Goal: Task Accomplishment & Management: Manage account settings

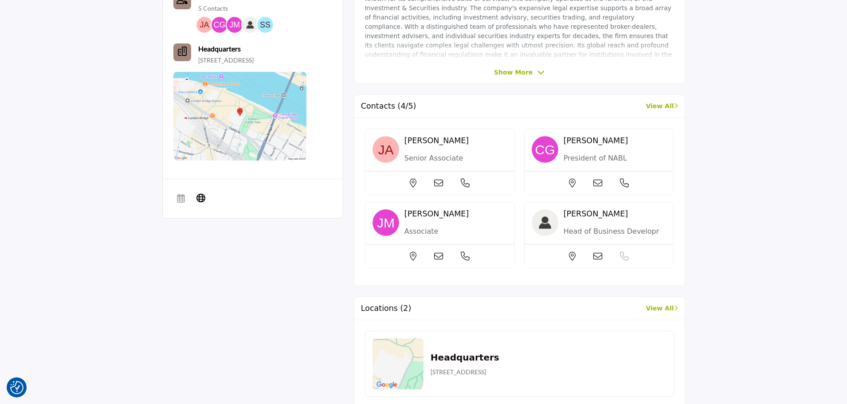
scroll to position [355, 0]
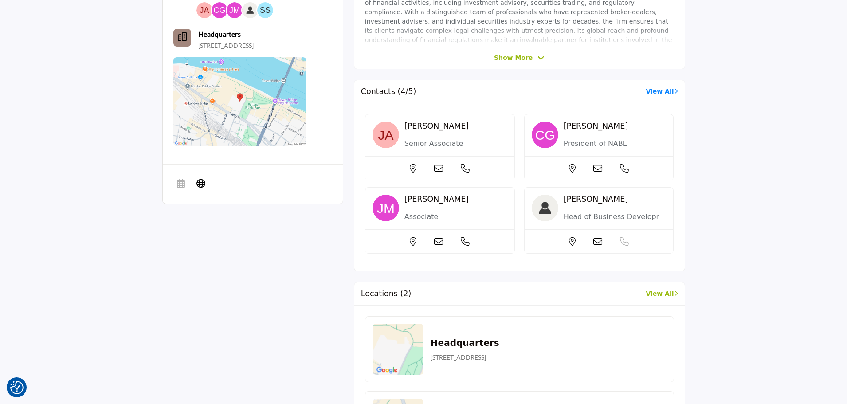
click at [658, 93] on link "View All" at bounding box center [662, 91] width 32 height 9
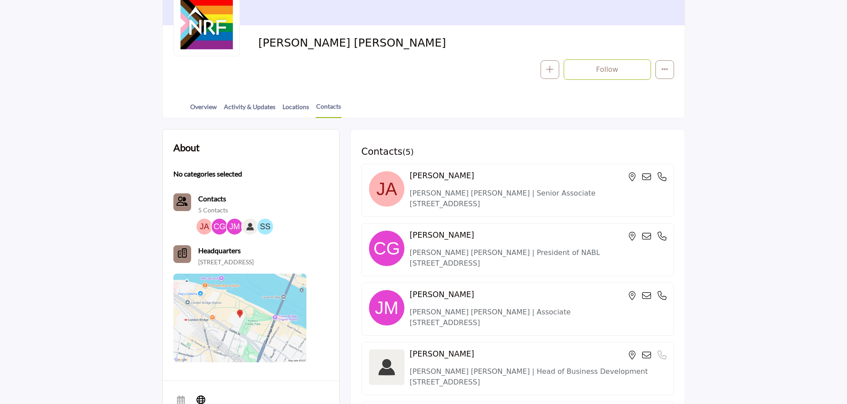
scroll to position [177, 0]
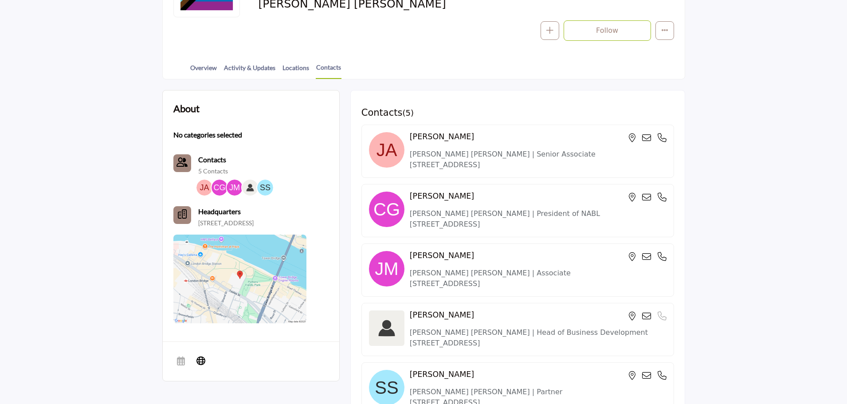
click at [0, 0] on div at bounding box center [0, 0] width 0 height 0
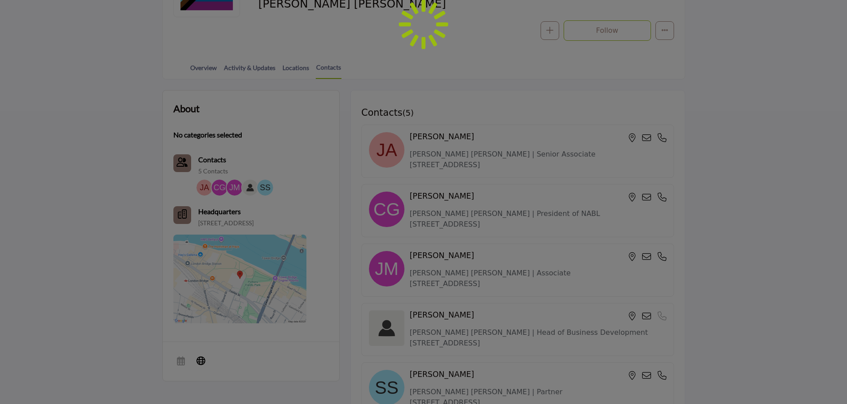
scroll to position [0, 0]
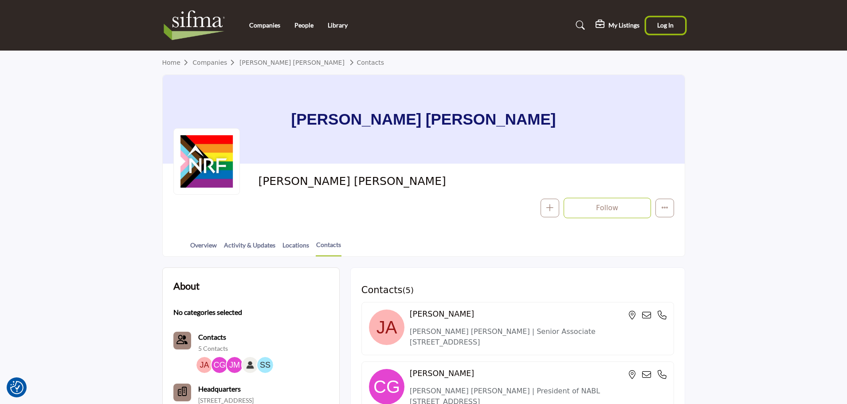
click at [666, 29] on span "Log In" at bounding box center [665, 25] width 16 height 8
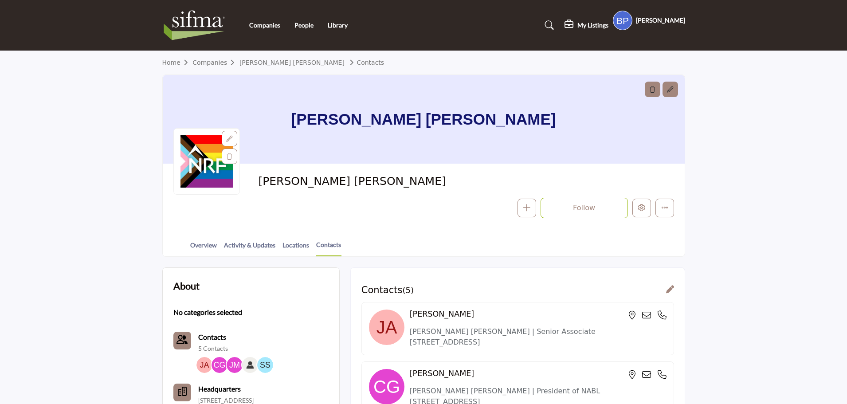
scroll to position [15, 0]
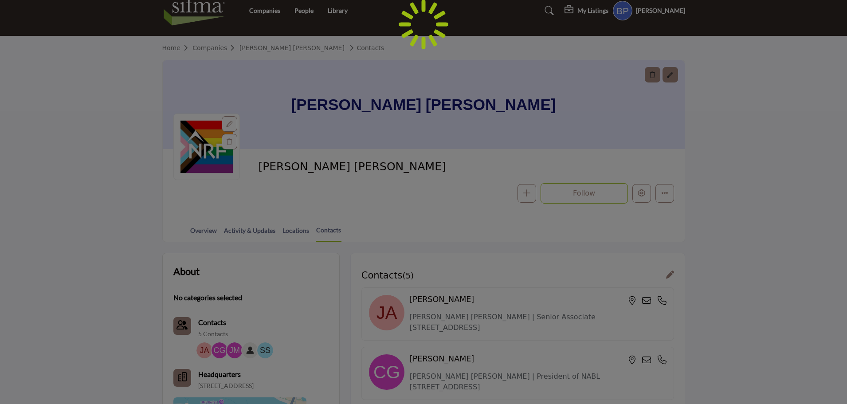
click at [637, 210] on div at bounding box center [423, 202] width 847 height 404
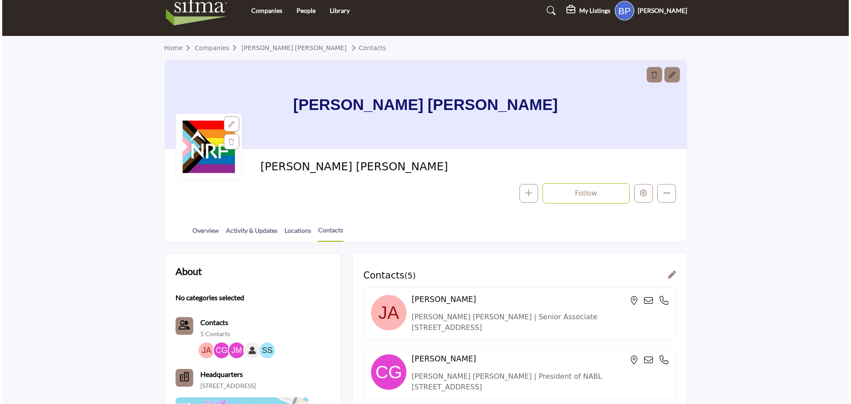
scroll to position [0, 0]
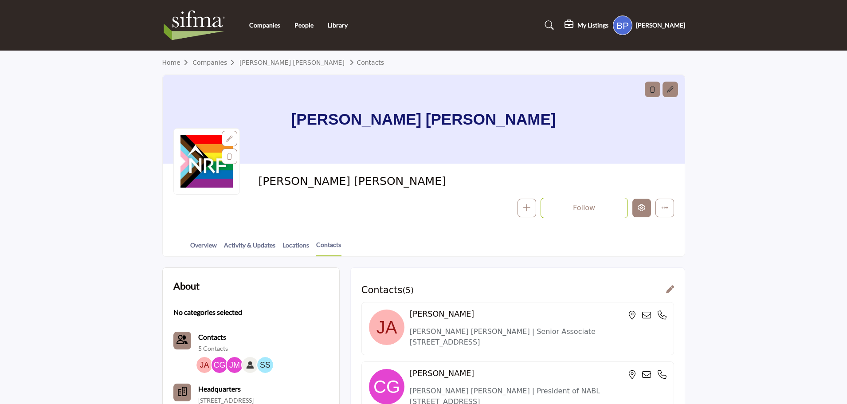
click at [637, 210] on button "Edit company" at bounding box center [641, 208] width 19 height 19
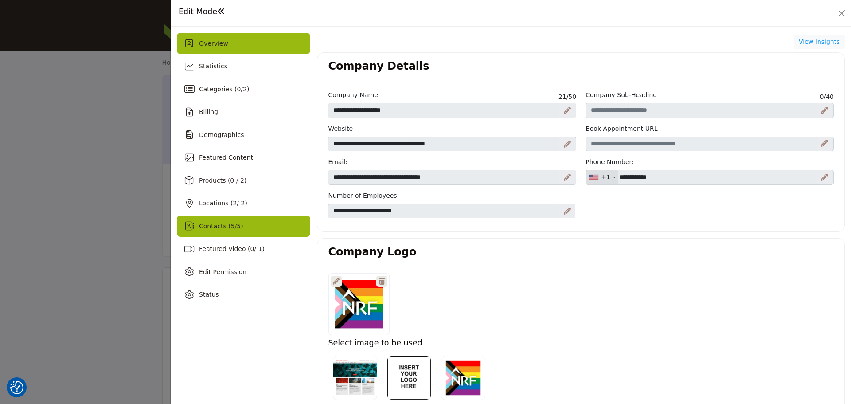
click at [250, 225] on div "Contacts ( 5 / 5 )" at bounding box center [243, 226] width 133 height 21
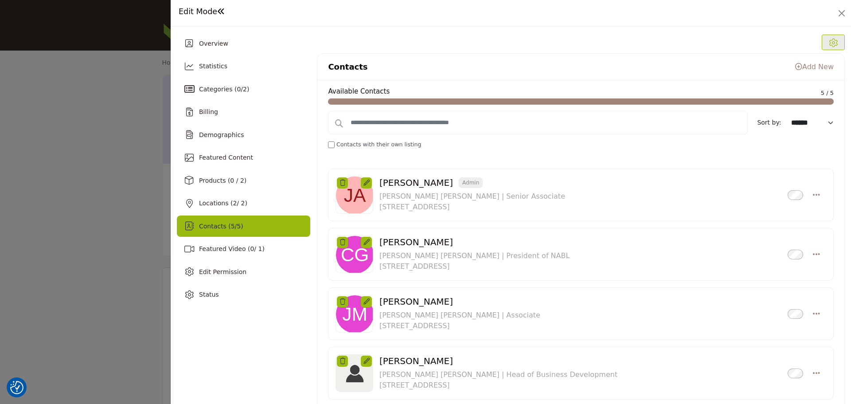
scroll to position [89, 0]
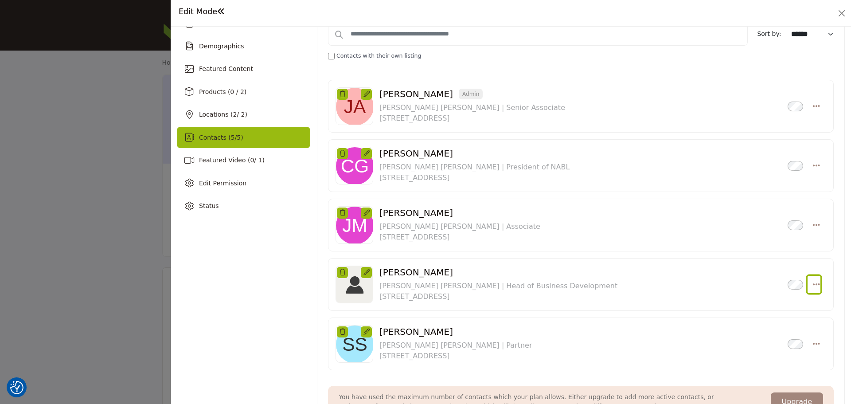
click at [813, 282] on icon "Select Droddown options" at bounding box center [816, 284] width 7 height 8
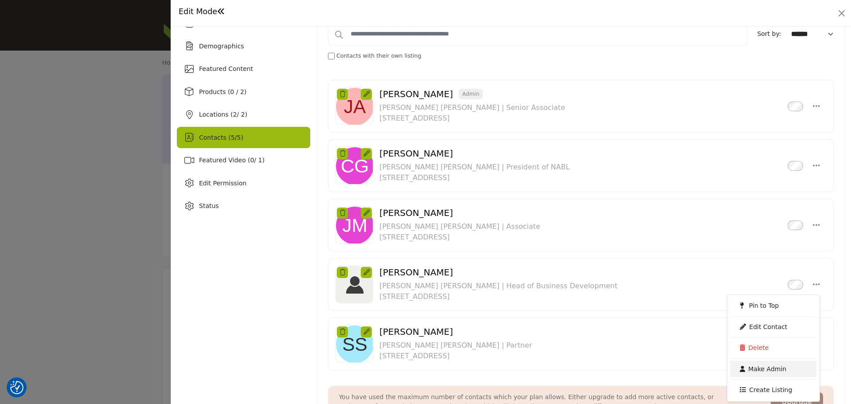
click at [760, 367] on link "Make Admin" at bounding box center [774, 369] width 86 height 16
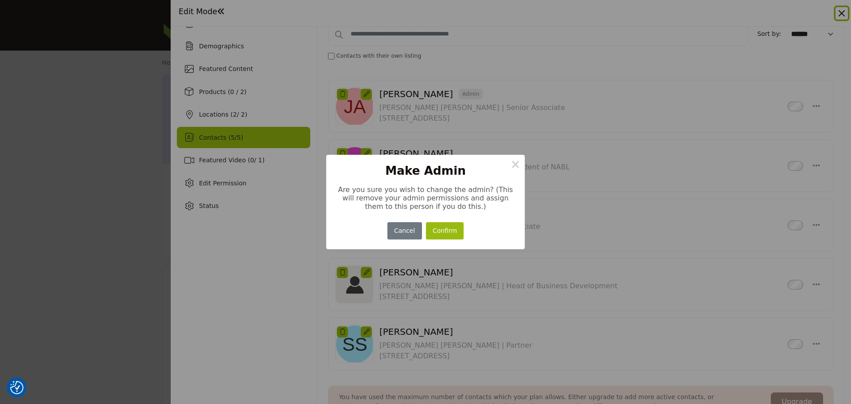
click at [444, 227] on button "Confirm" at bounding box center [445, 230] width 38 height 17
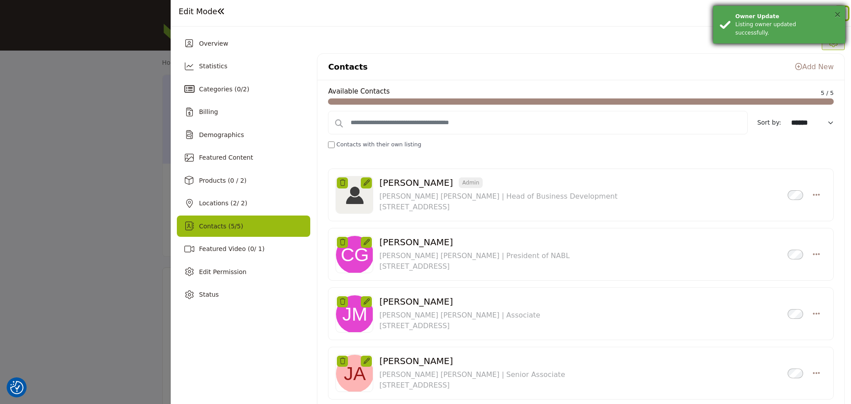
click at [835, 15] on button "×" at bounding box center [838, 14] width 8 height 9
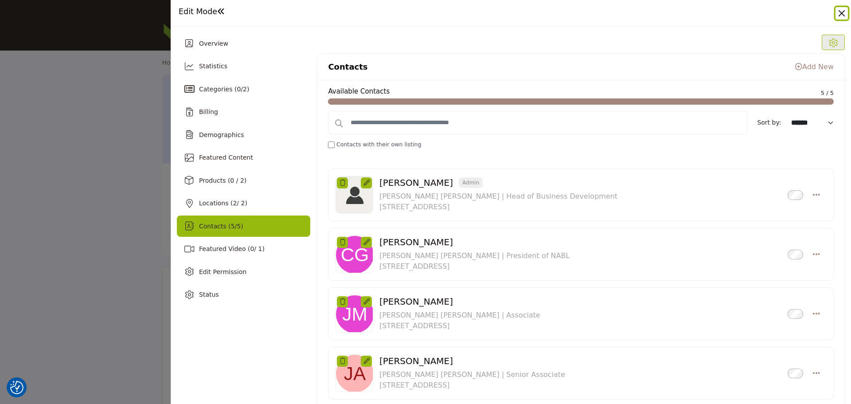
click at [837, 15] on button "Close" at bounding box center [842, 13] width 12 height 12
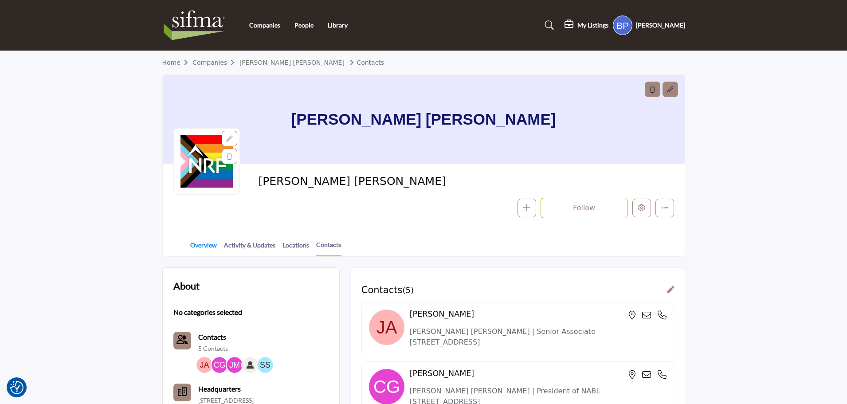
click at [196, 243] on link "Overview" at bounding box center [203, 248] width 27 height 16
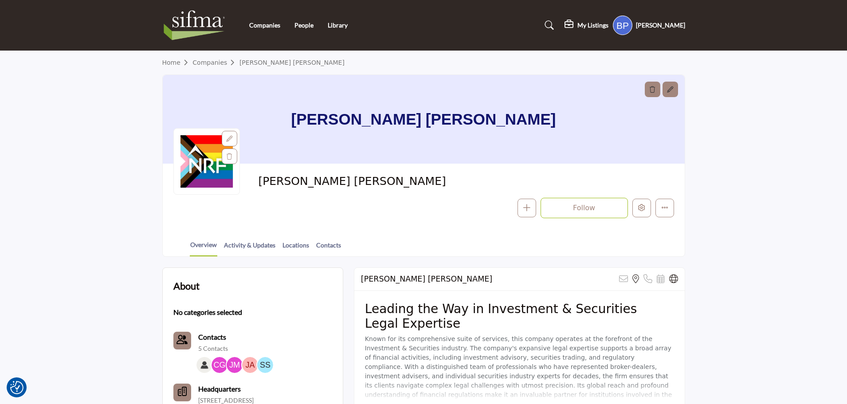
drag, startPoint x: 382, startPoint y: 185, endPoint x: 276, endPoint y: 185, distance: 106.4
click at [276, 185] on span "[PERSON_NAME] [PERSON_NAME]" at bounding box center [358, 181] width 200 height 15
click at [384, 173] on div "Norton Rose Fulbright Follow Following Message Claim Listing Report Page Visit …" at bounding box center [424, 196] width 522 height 65
drag, startPoint x: 384, startPoint y: 179, endPoint x: 259, endPoint y: 185, distance: 124.3
click at [259, 185] on span "[PERSON_NAME] [PERSON_NAME]" at bounding box center [358, 181] width 200 height 15
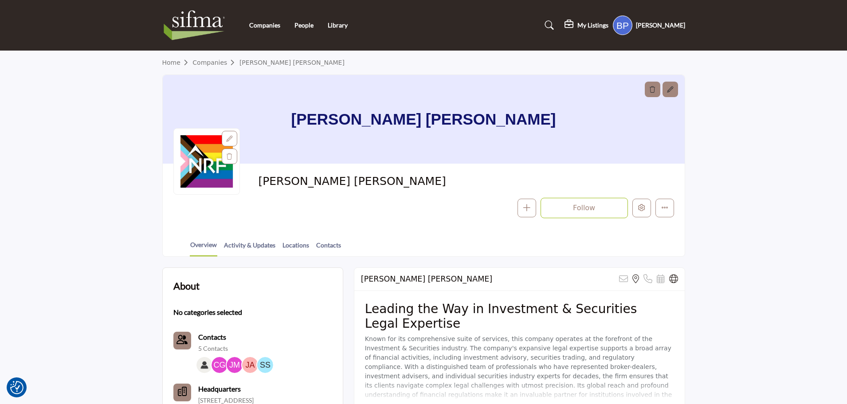
copy span "[PERSON_NAME] [PERSON_NAME]"
click at [832, 247] on section "Home Companies Norton Rose Fulbright Norton Rose Fulbright Norton Rose Fulbrigh…" at bounding box center [423, 154] width 847 height 206
